Goal: Check status: Check status

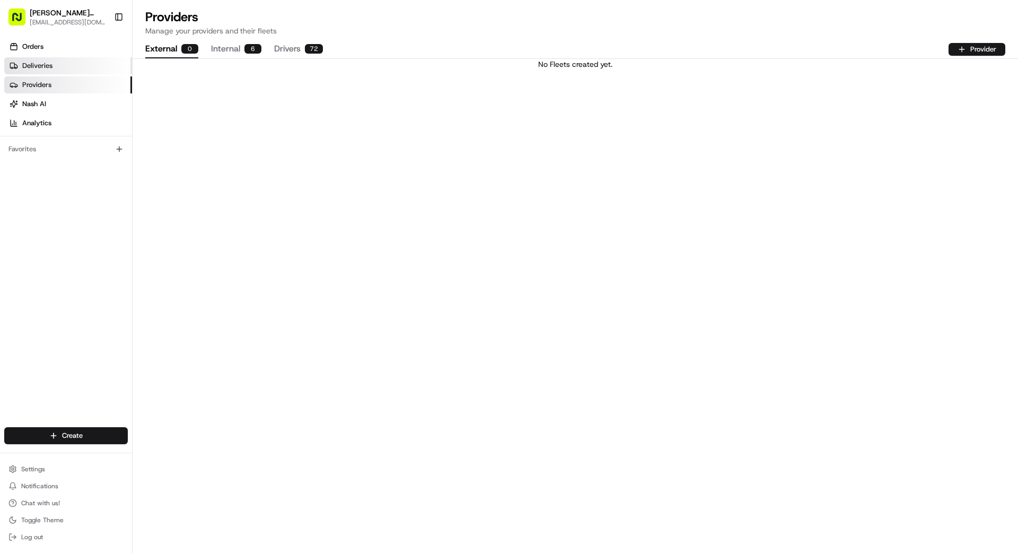
click at [60, 62] on link "Deliveries" at bounding box center [68, 65] width 128 height 17
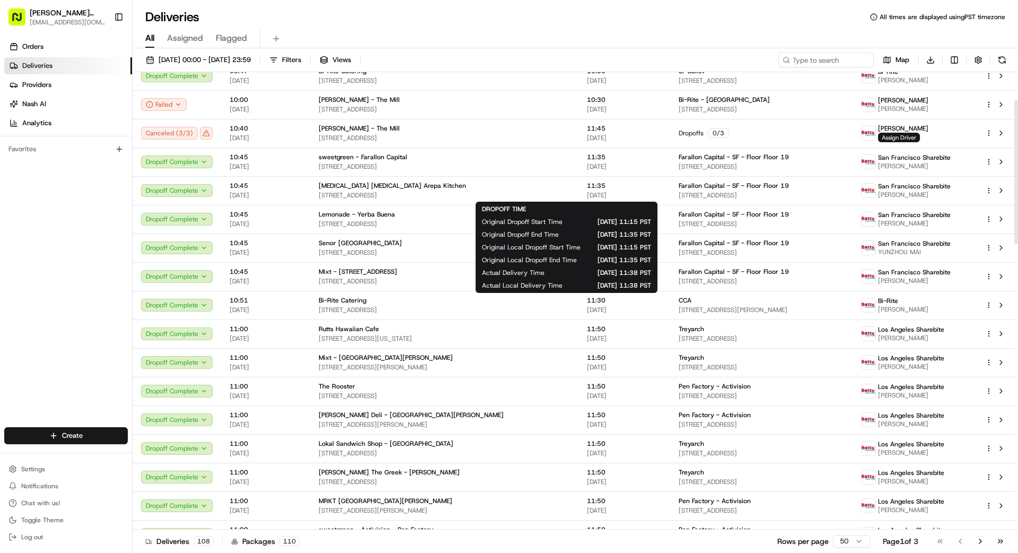
scroll to position [94, 0]
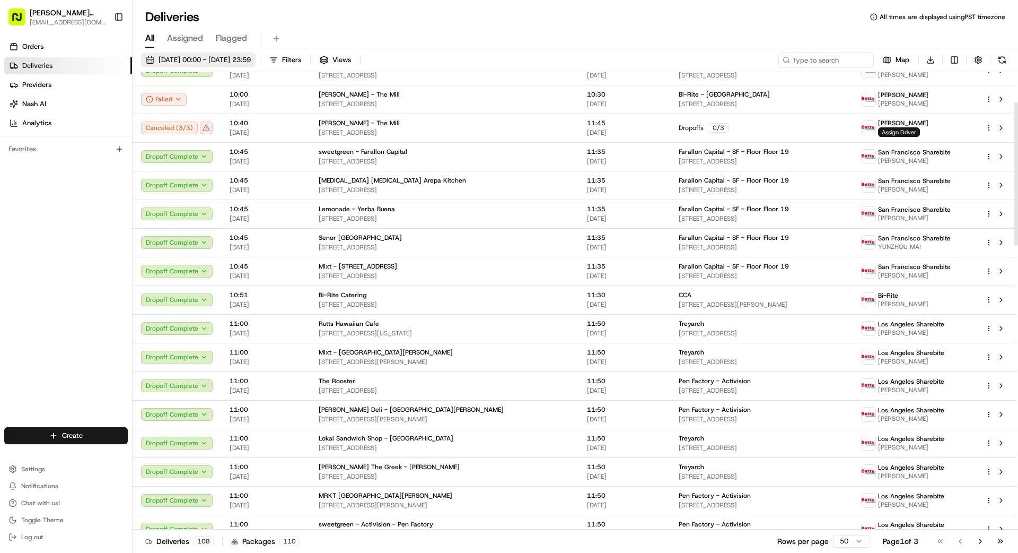
click at [251, 56] on span "[DATE] 00:00 - [DATE] 23:59" at bounding box center [205, 60] width 92 height 10
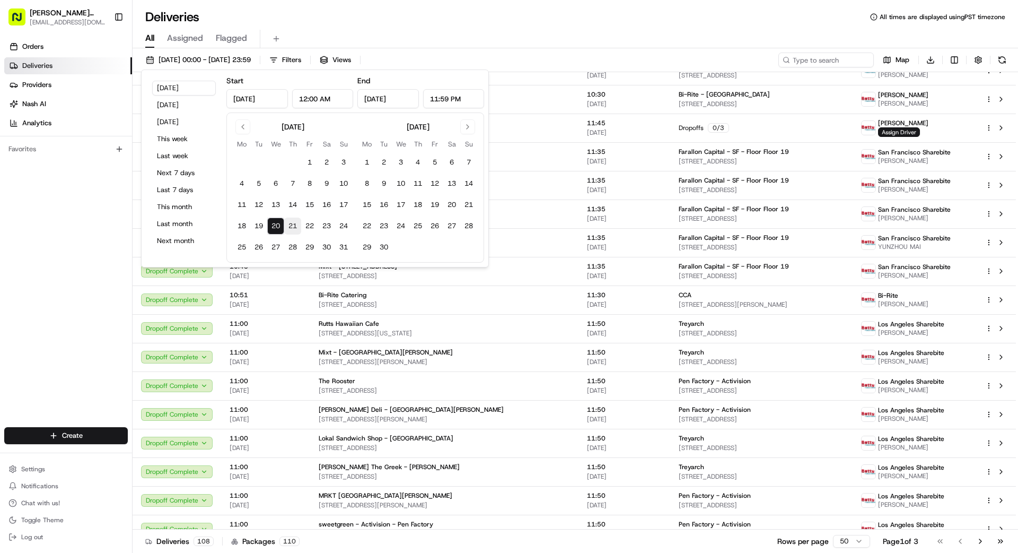
click at [291, 220] on button "21" at bounding box center [292, 225] width 17 height 17
type input "[DATE]"
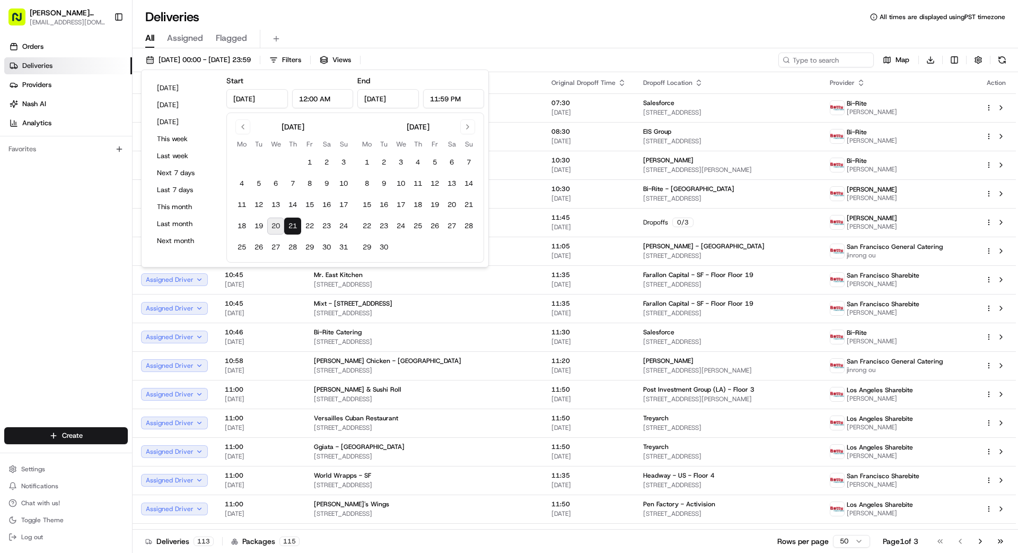
drag, startPoint x: 36, startPoint y: 233, endPoint x: 81, endPoint y: 235, distance: 45.6
click at [37, 233] on div "Orders Deliveries Providers [PERSON_NAME] Analytics Favorites" at bounding box center [66, 233] width 132 height 399
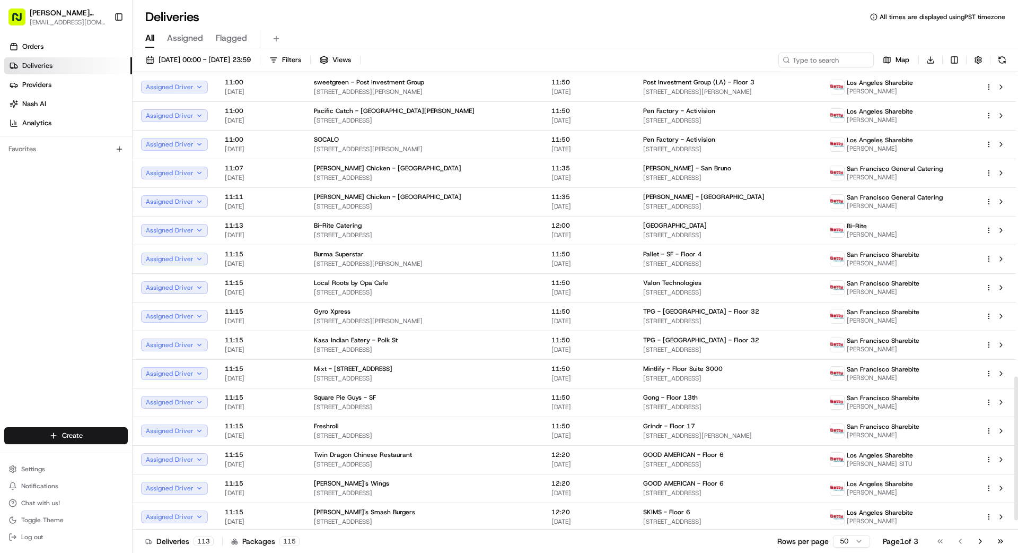
scroll to position [996, 0]
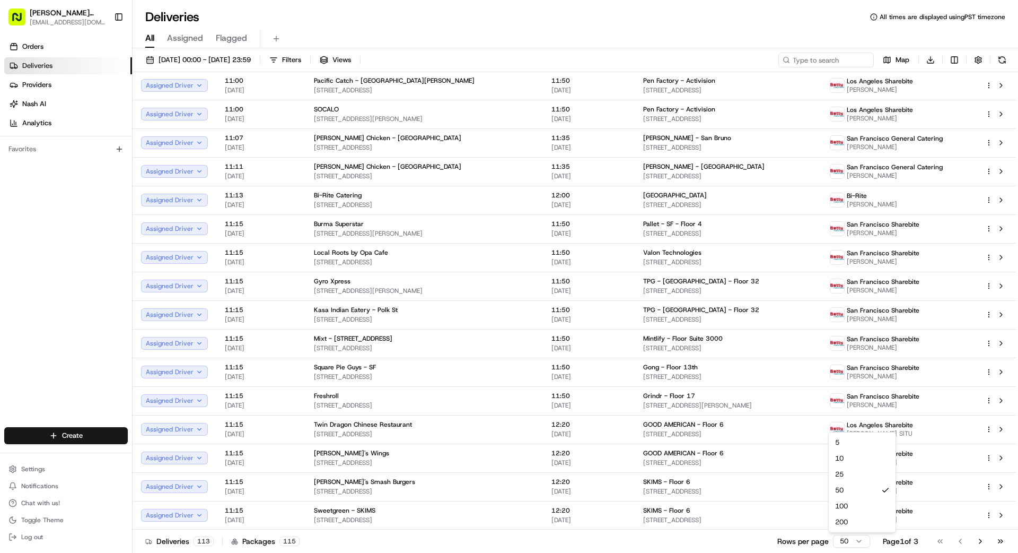
click at [845, 544] on html "[PERSON_NAME] Transportation [EMAIL_ADDRESS][DOMAIN_NAME] Toggle Sidebar Orders…" at bounding box center [509, 276] width 1018 height 553
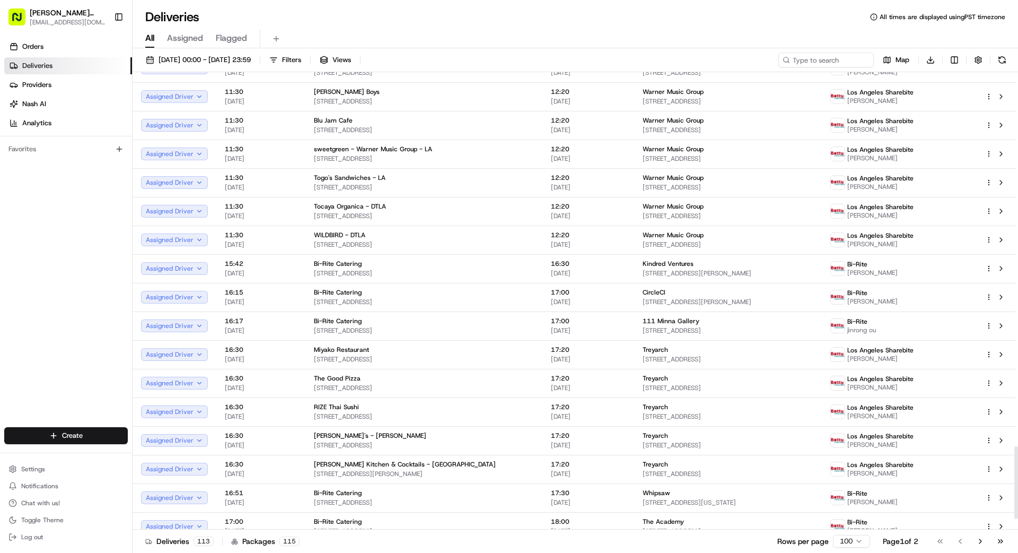
scroll to position [2428, 0]
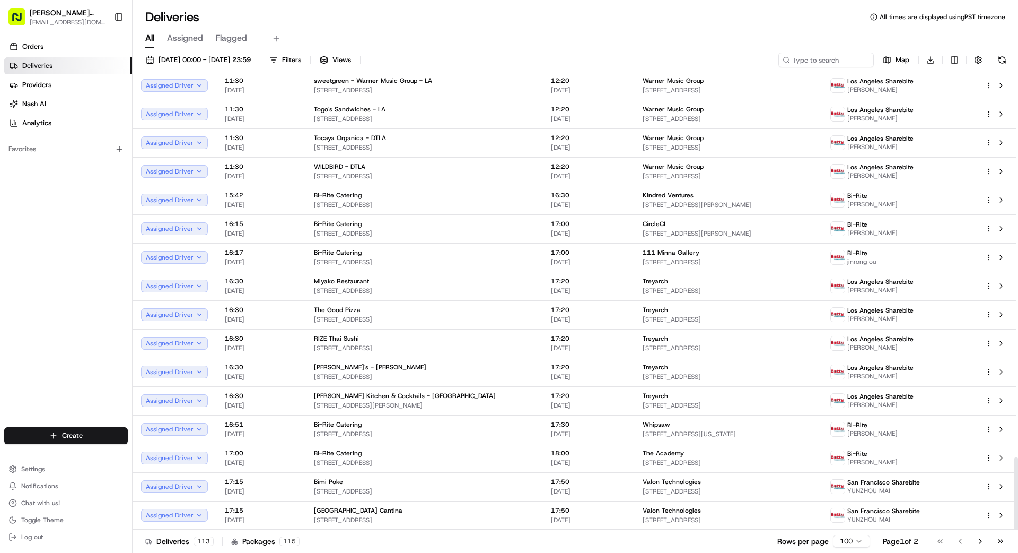
click at [86, 242] on div "Orders Deliveries Providers [PERSON_NAME] Analytics Favorites" at bounding box center [66, 233] width 132 height 399
